Goal: Find specific page/section: Find specific page/section

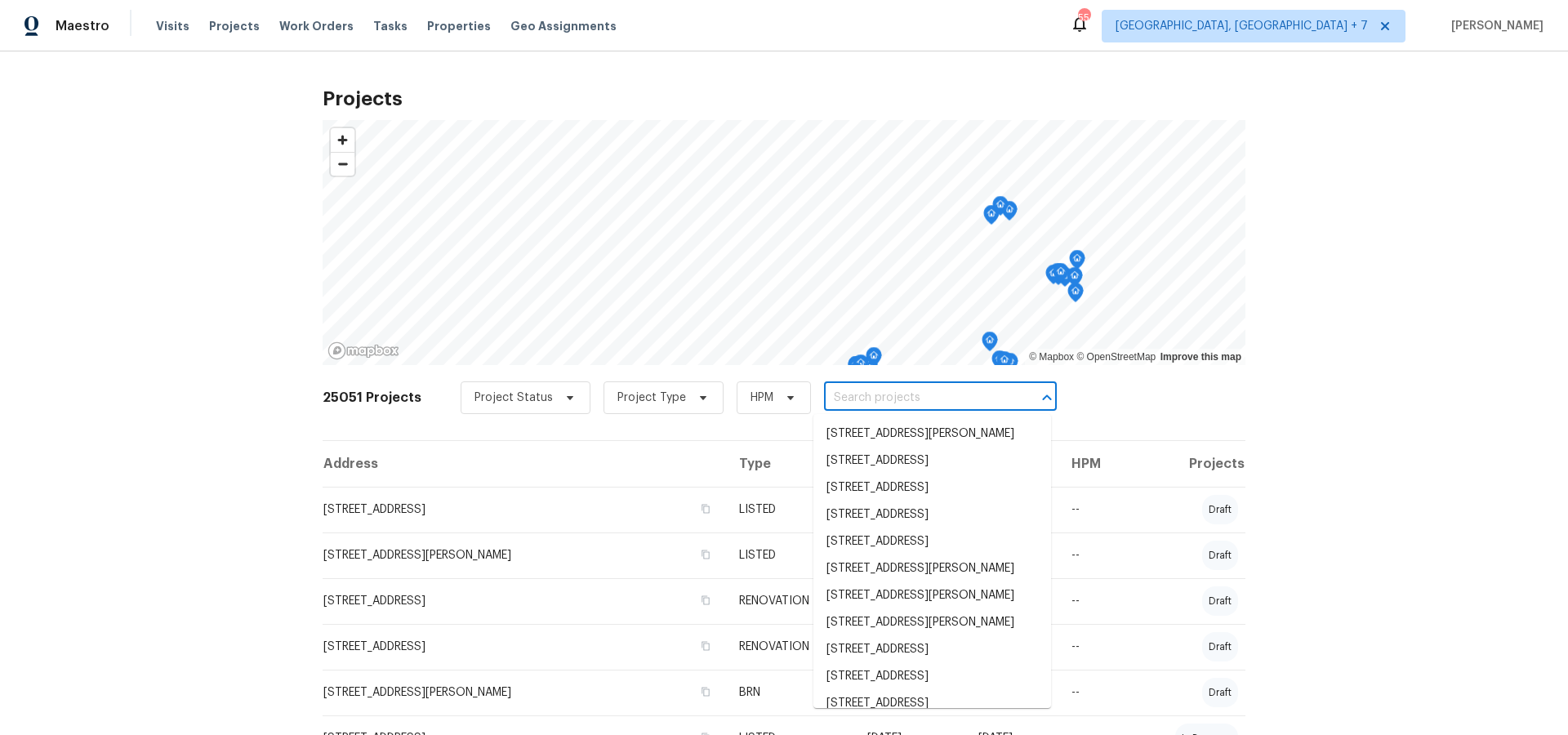
click at [865, 402] on input "text" at bounding box center [917, 398] width 187 height 25
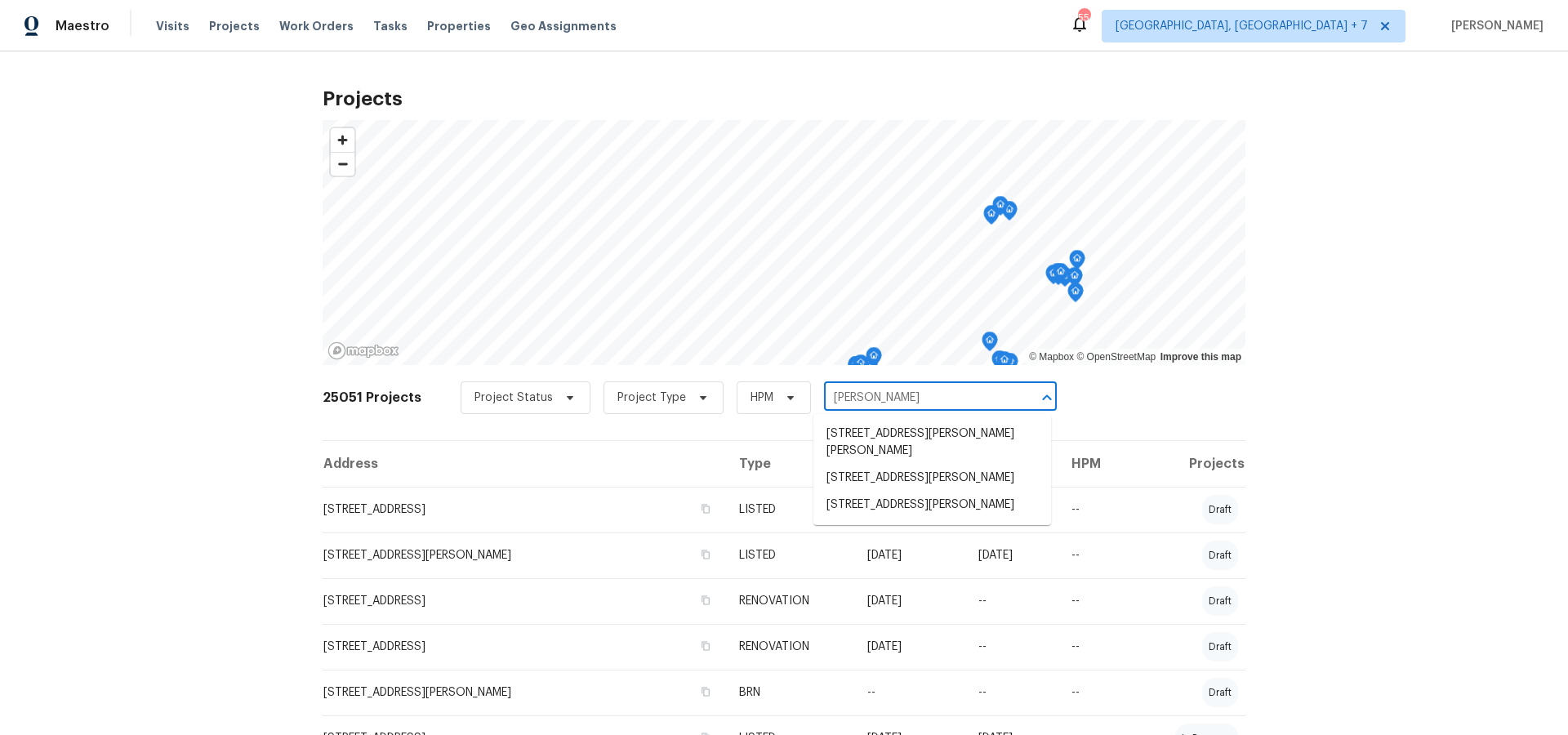
type input "[PERSON_NAME]"
click at [868, 464] on li "[STREET_ADDRESS][PERSON_NAME]" at bounding box center [932, 477] width 237 height 27
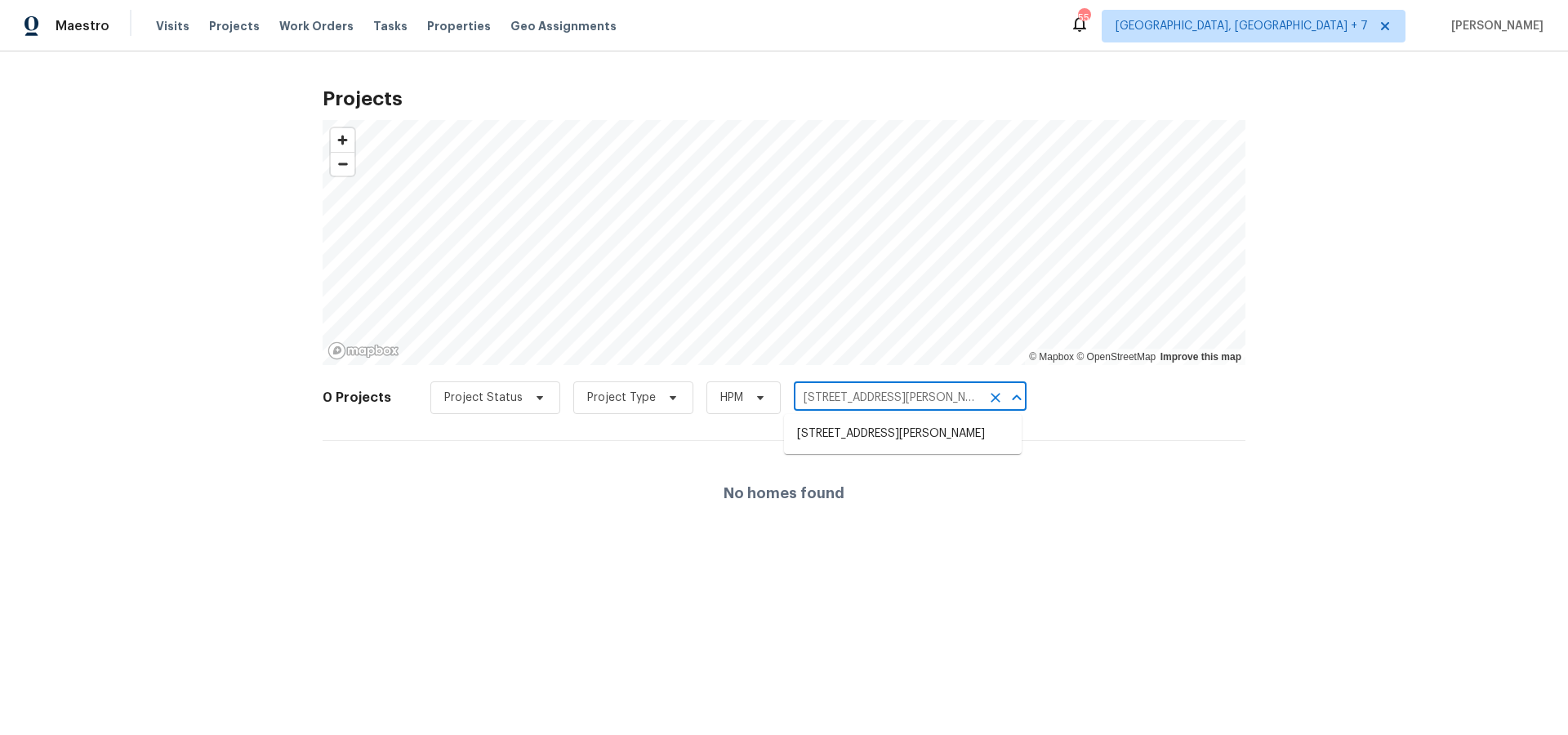
click at [898, 408] on input "[STREET_ADDRESS][PERSON_NAME]" at bounding box center [887, 398] width 187 height 25
type input "[PERSON_NAME]"
click at [938, 504] on li "[STREET_ADDRESS][PERSON_NAME]" at bounding box center [902, 504] width 237 height 27
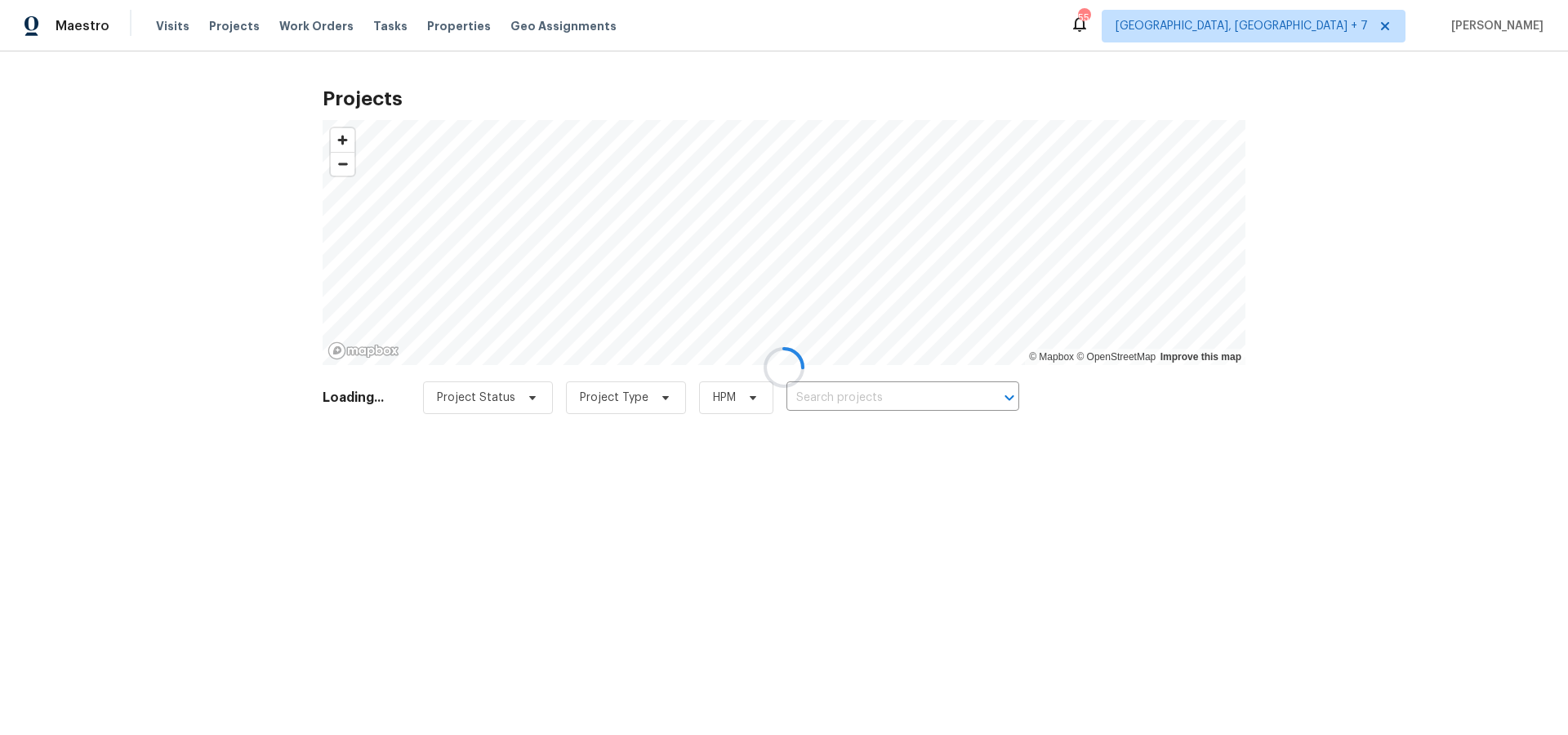
type input "[STREET_ADDRESS][PERSON_NAME]"
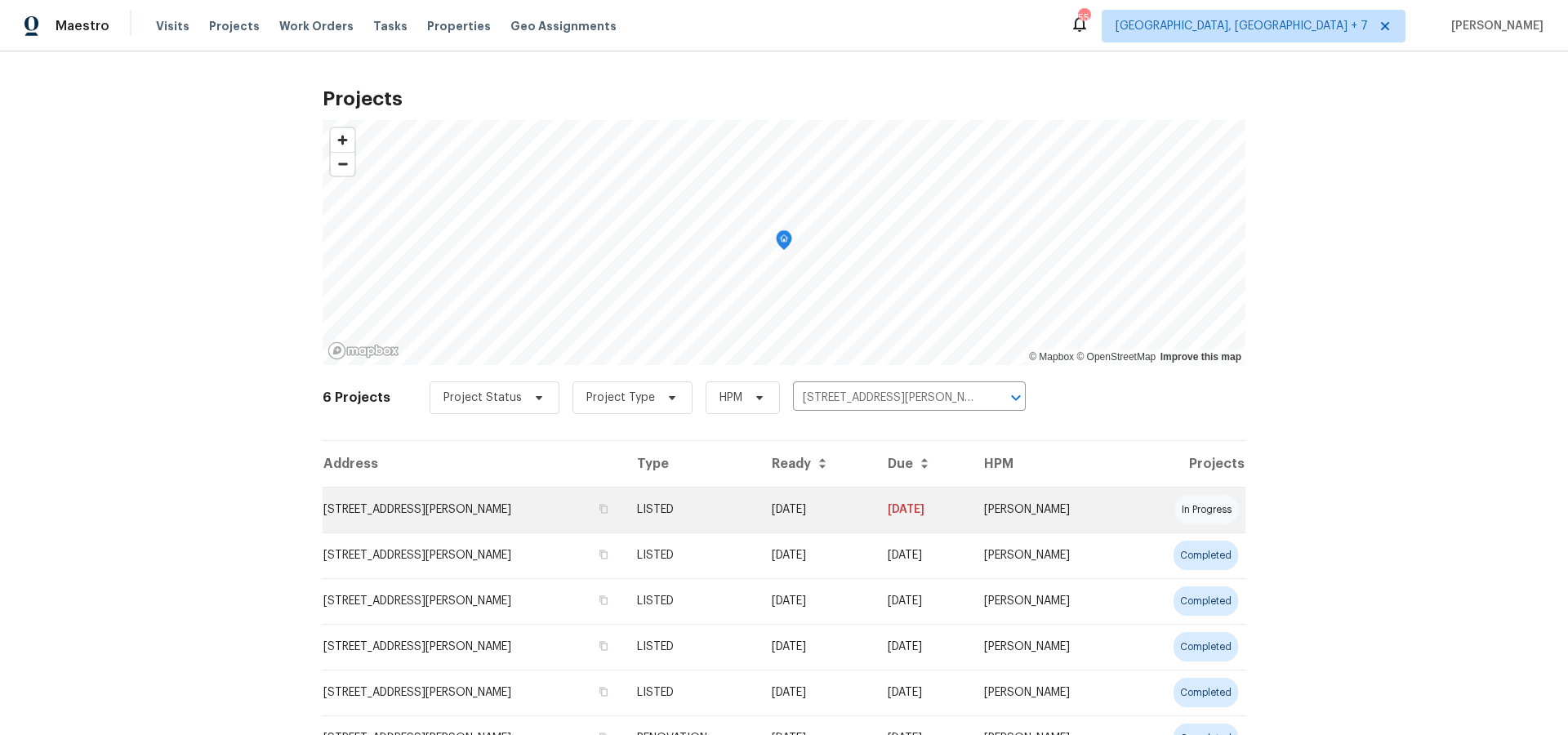
click at [489, 508] on td "[STREET_ADDRESS][PERSON_NAME]" at bounding box center [473, 509] width 301 height 46
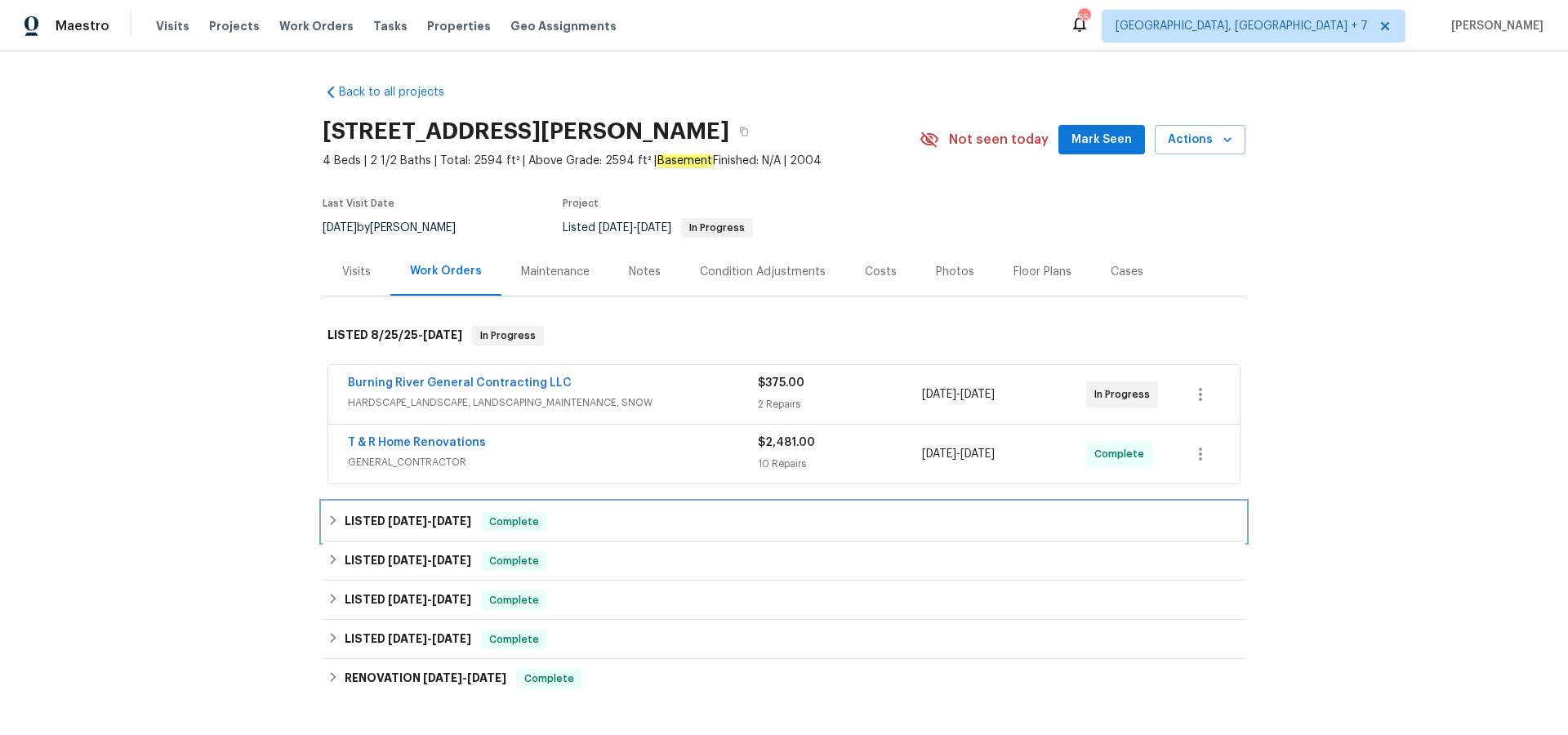
click at [436, 516] on span "[DATE]" at bounding box center [452, 521] width 39 height 11
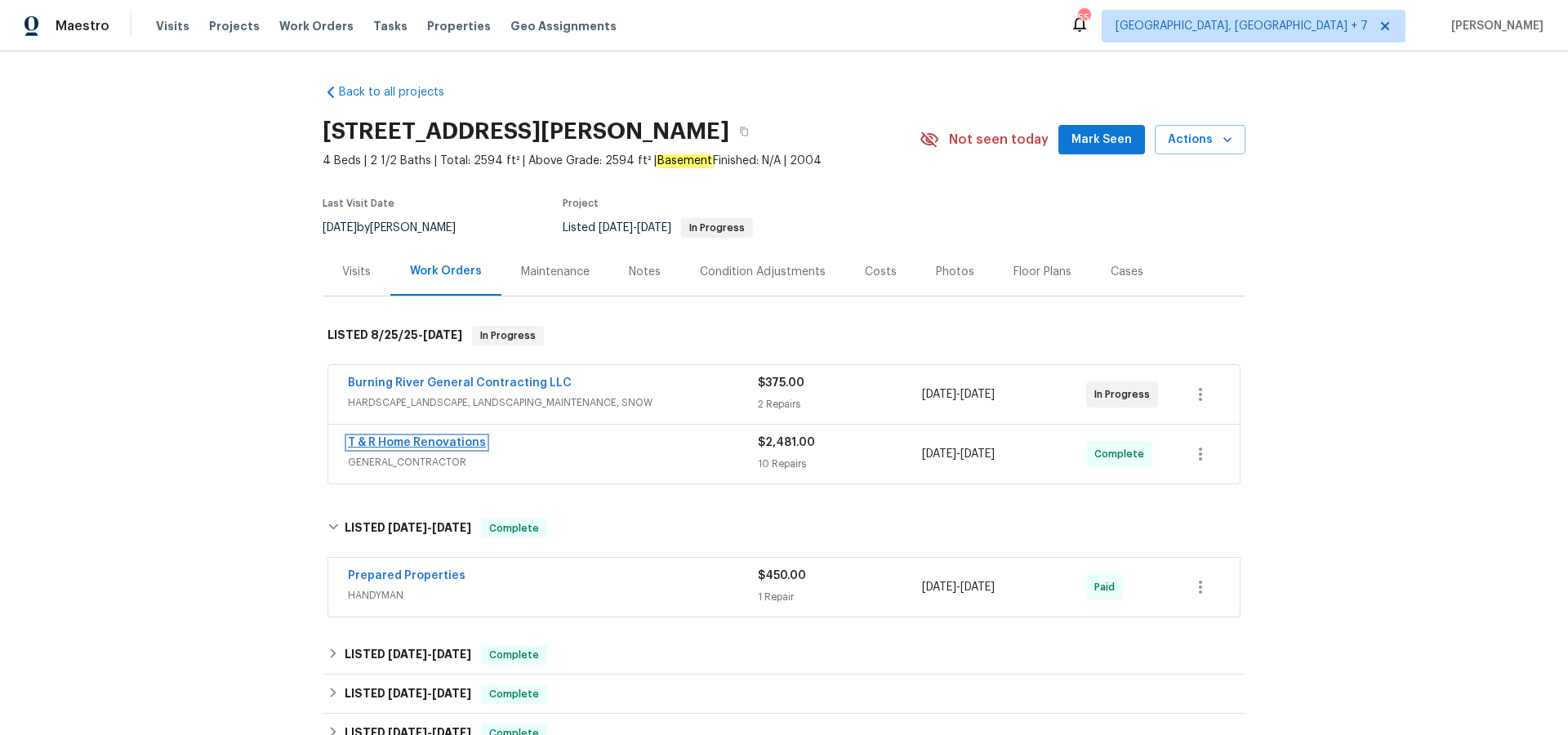
click at [448, 437] on link "T & R Home Renovations" at bounding box center [417, 443] width 138 height 11
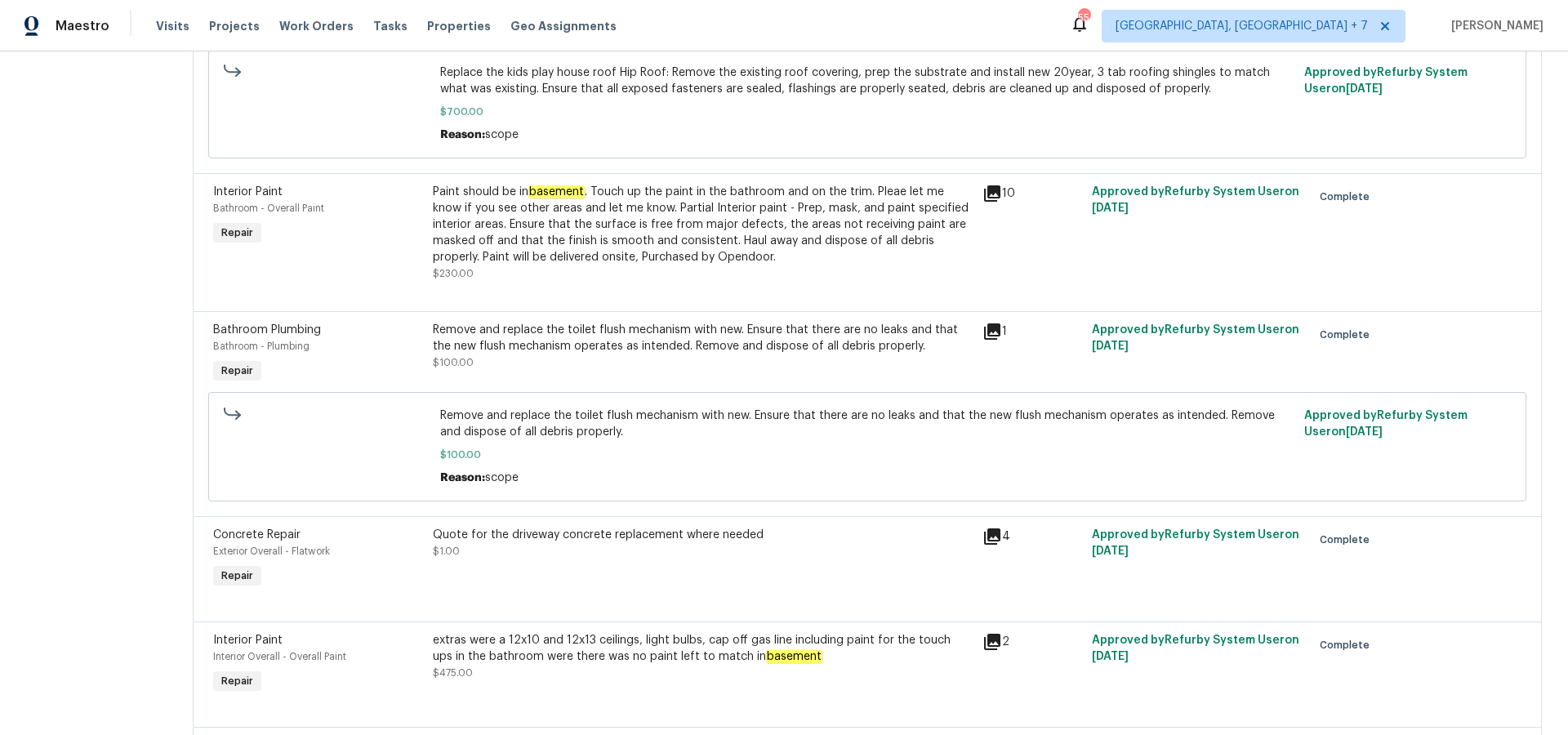
scroll to position [922, 0]
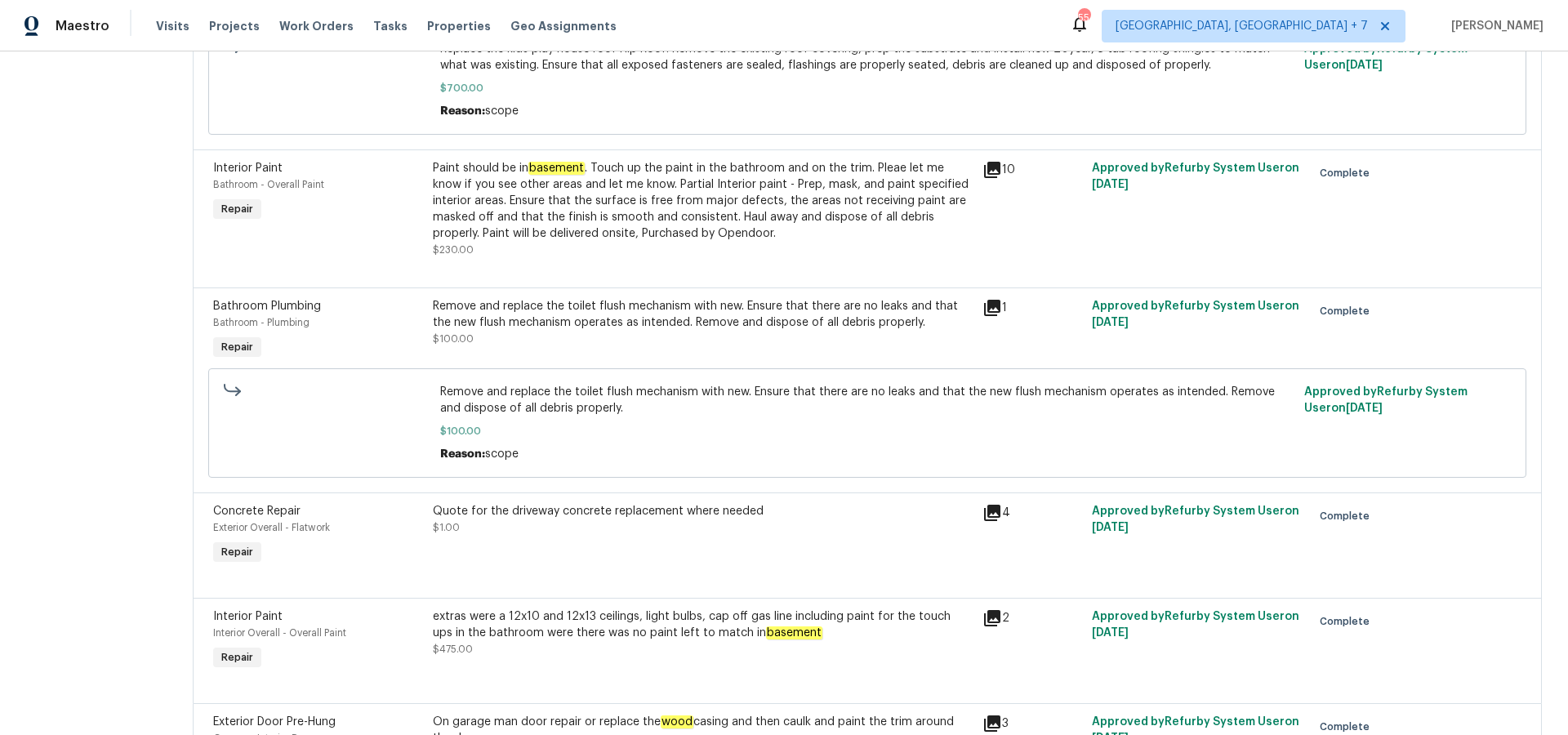
click at [1015, 519] on div "4" at bounding box center [1033, 512] width 100 height 20
click at [1002, 517] on icon at bounding box center [992, 512] width 20 height 20
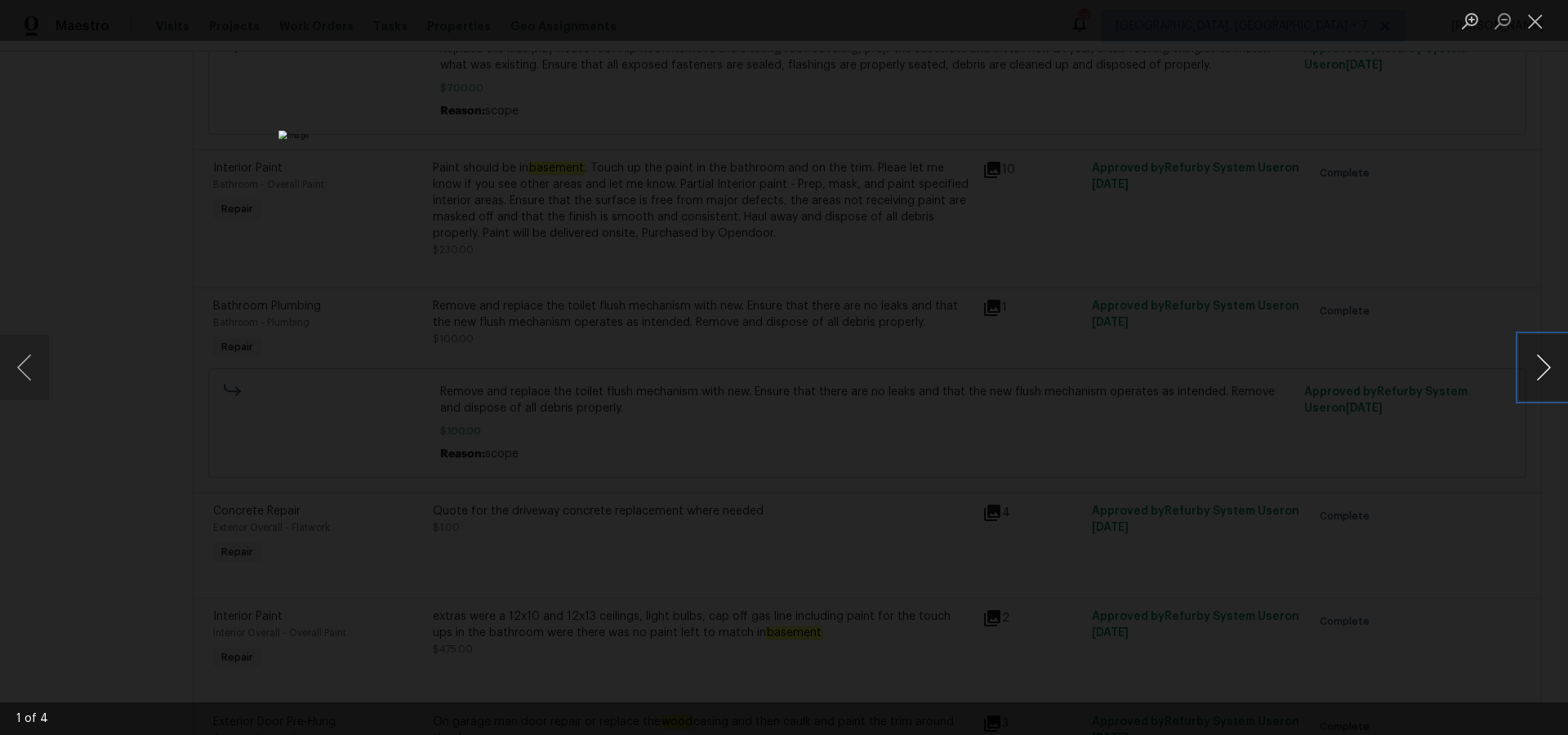
click at [1539, 356] on button "Next image" at bounding box center [1543, 368] width 49 height 65
click at [1541, 360] on button "Next image" at bounding box center [1543, 368] width 49 height 65
